Goal: Find specific page/section: Find specific page/section

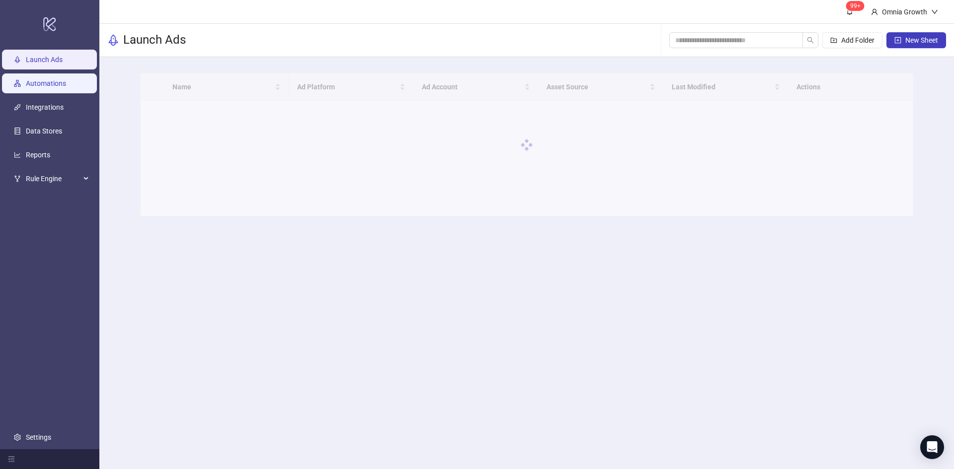
click at [66, 87] on link "Automations" at bounding box center [46, 83] width 40 height 8
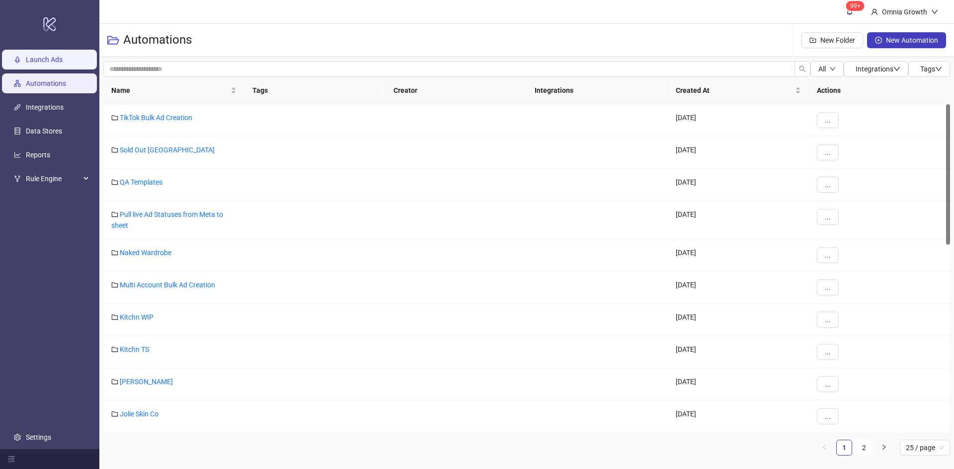
click at [55, 59] on link "Launch Ads" at bounding box center [44, 60] width 37 height 8
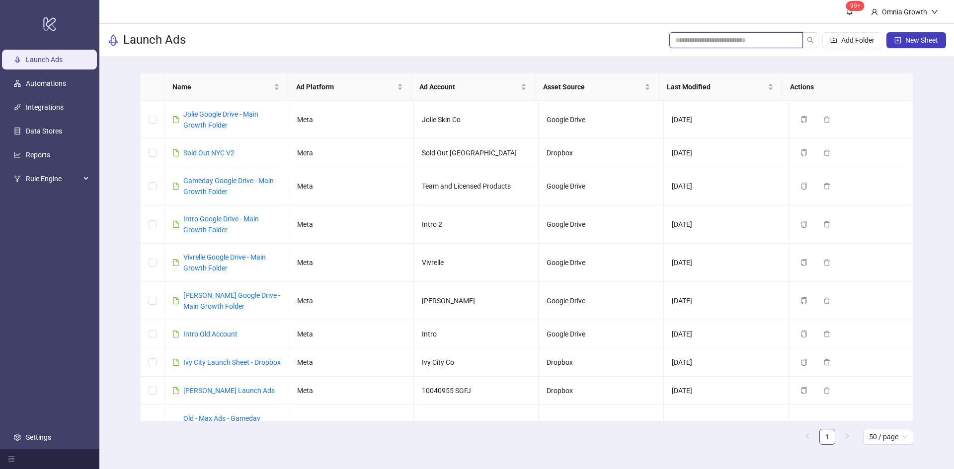
click at [744, 36] on input "search" at bounding box center [732, 40] width 114 height 11
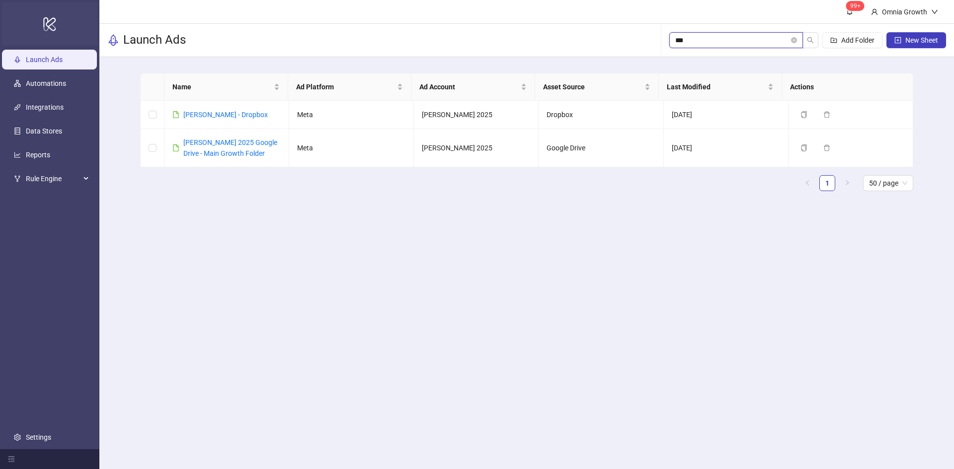
type input "***"
